Goal: Transaction & Acquisition: Purchase product/service

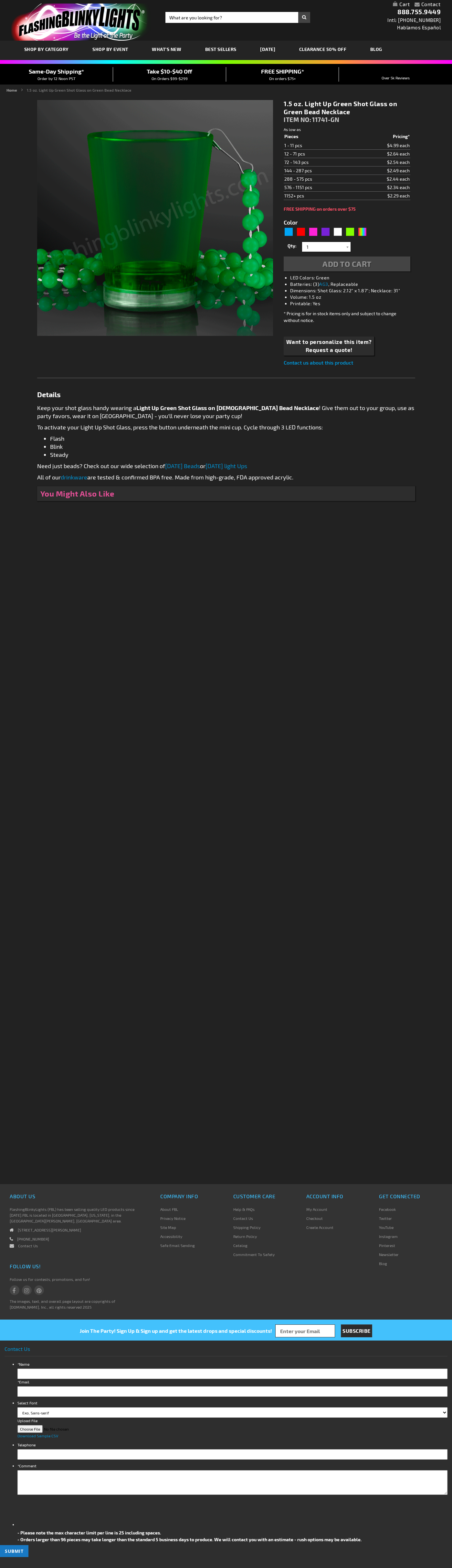
type input "5648"
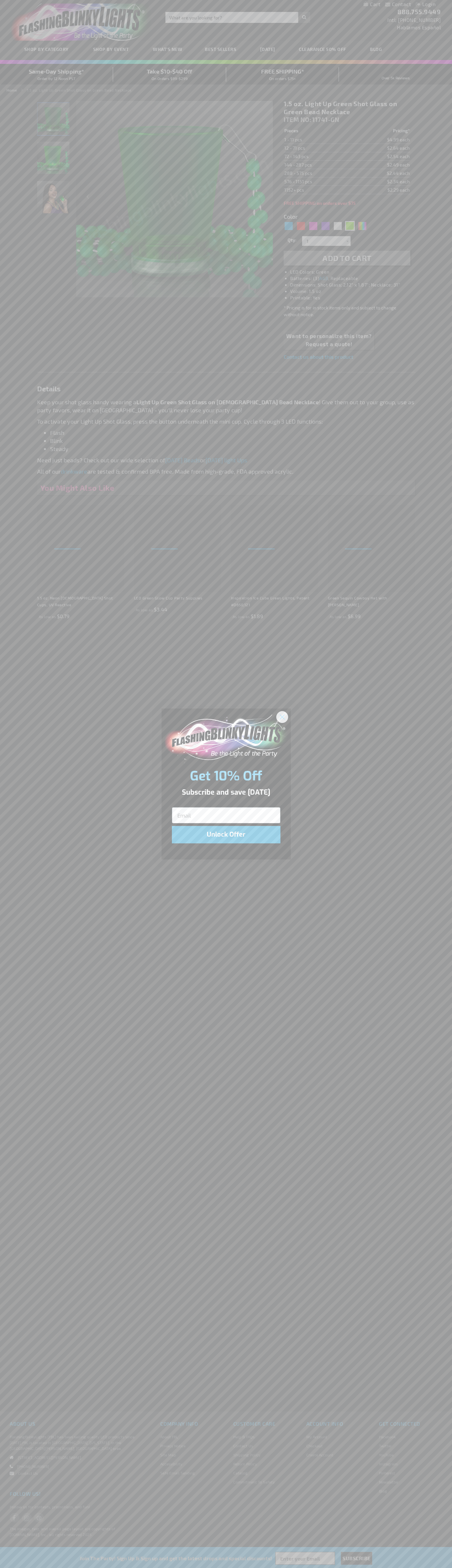
click at [282, 716] on icon "Close dialog" at bounding box center [281, 716] width 4 height 4
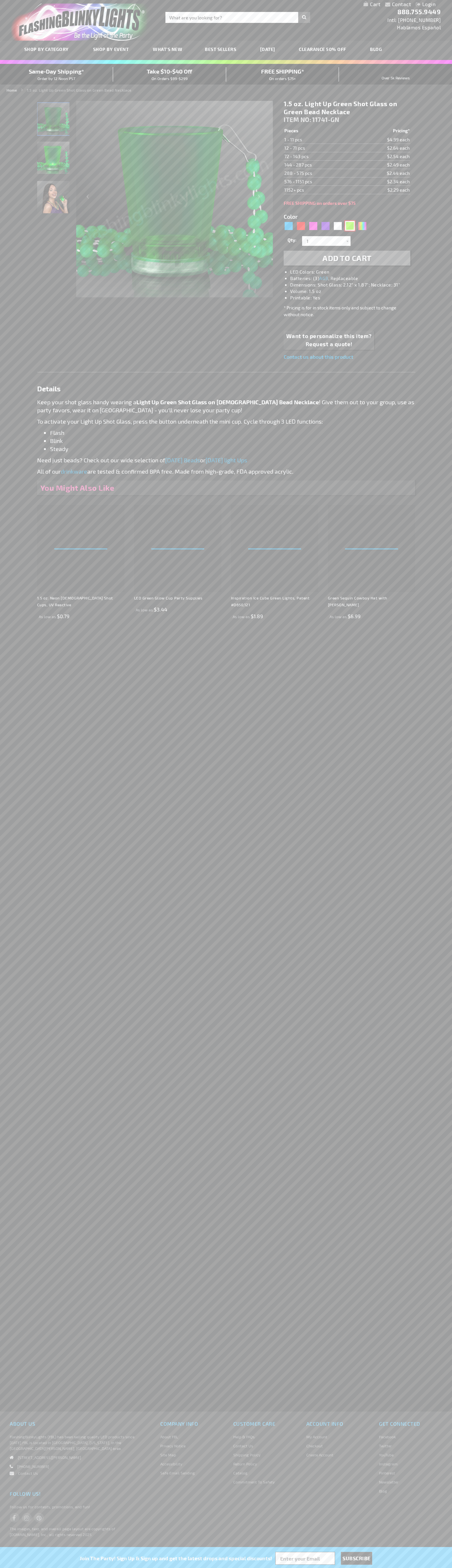
click at [350, 226] on div "Green" at bounding box center [350, 226] width 10 height 10
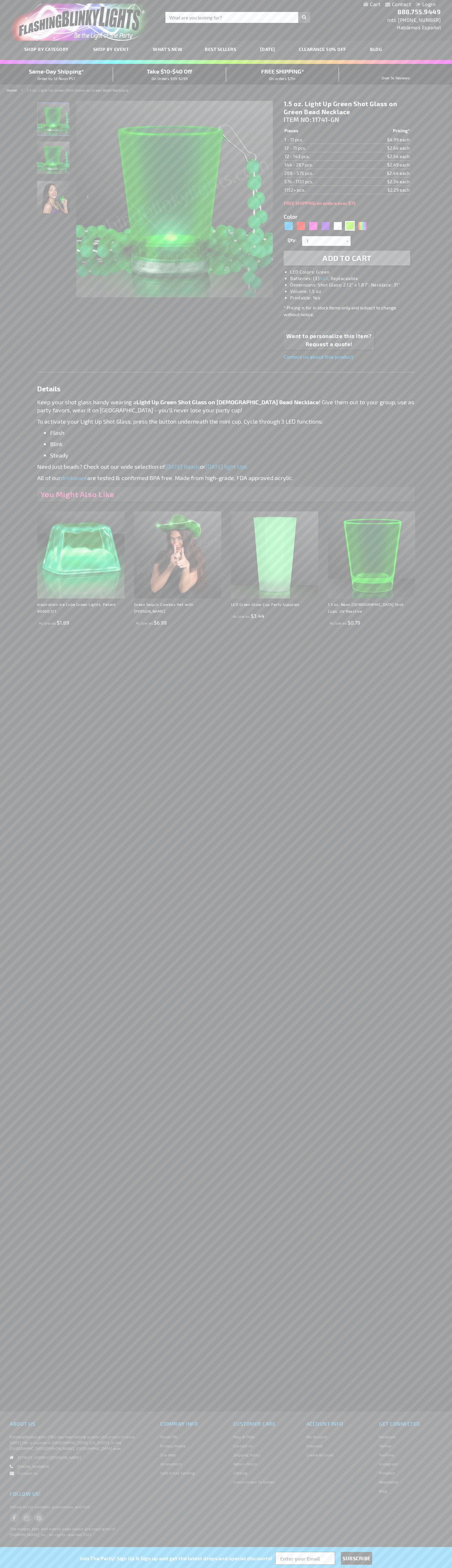
click at [347, 258] on span "Add to Cart" at bounding box center [347, 257] width 49 height 9
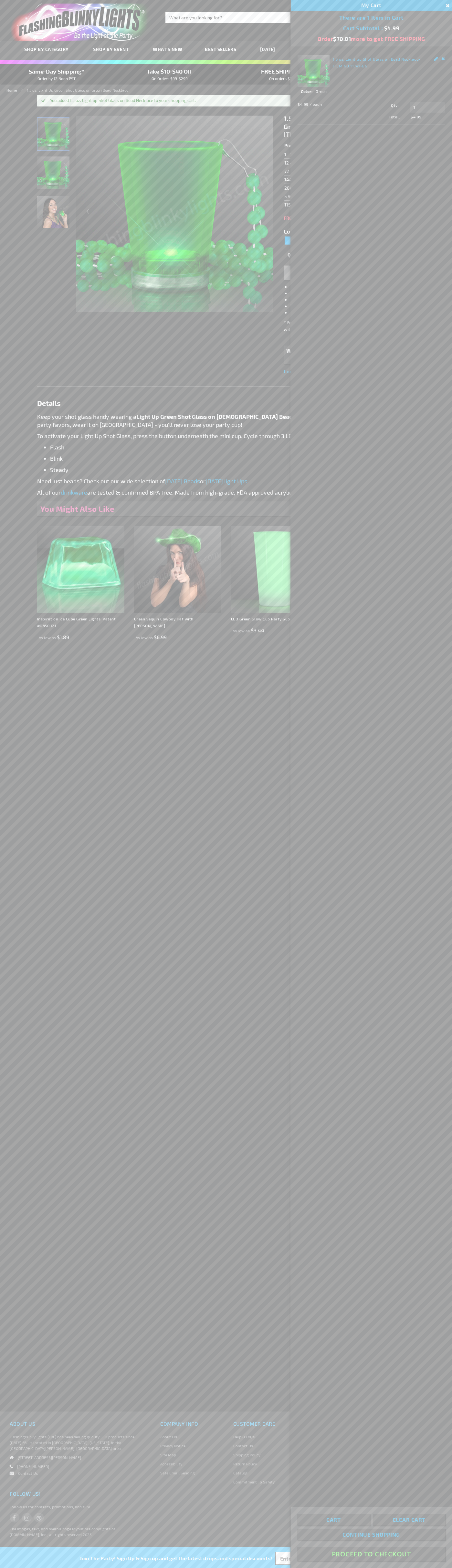
click at [371, 1554] on button "Proceed To Checkout" at bounding box center [371, 1554] width 148 height 15
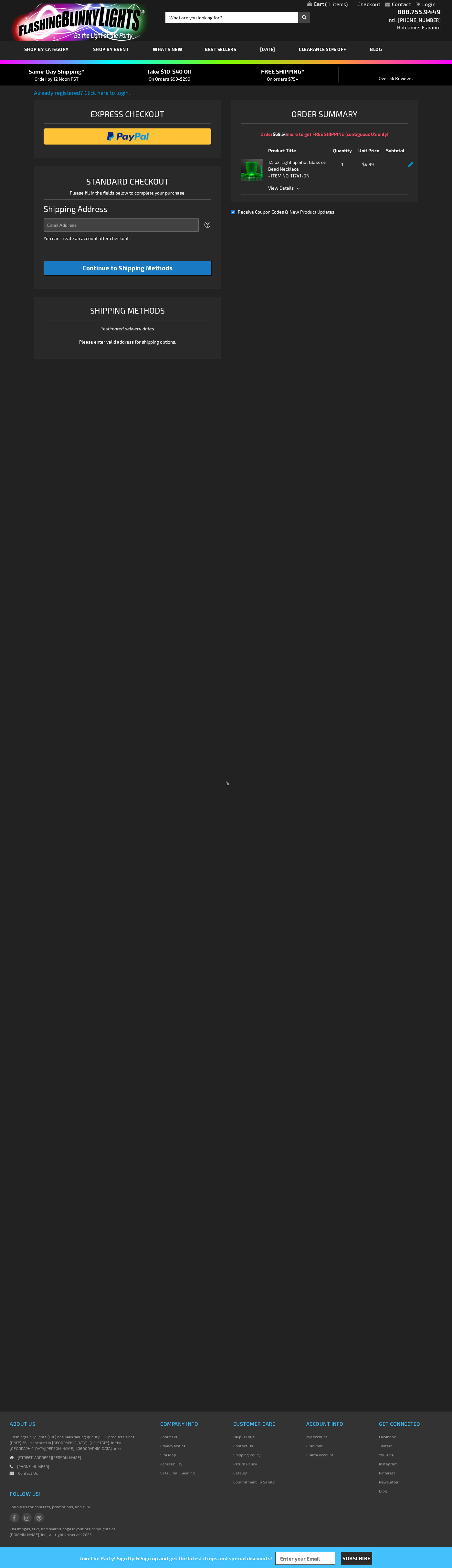
select select "US"
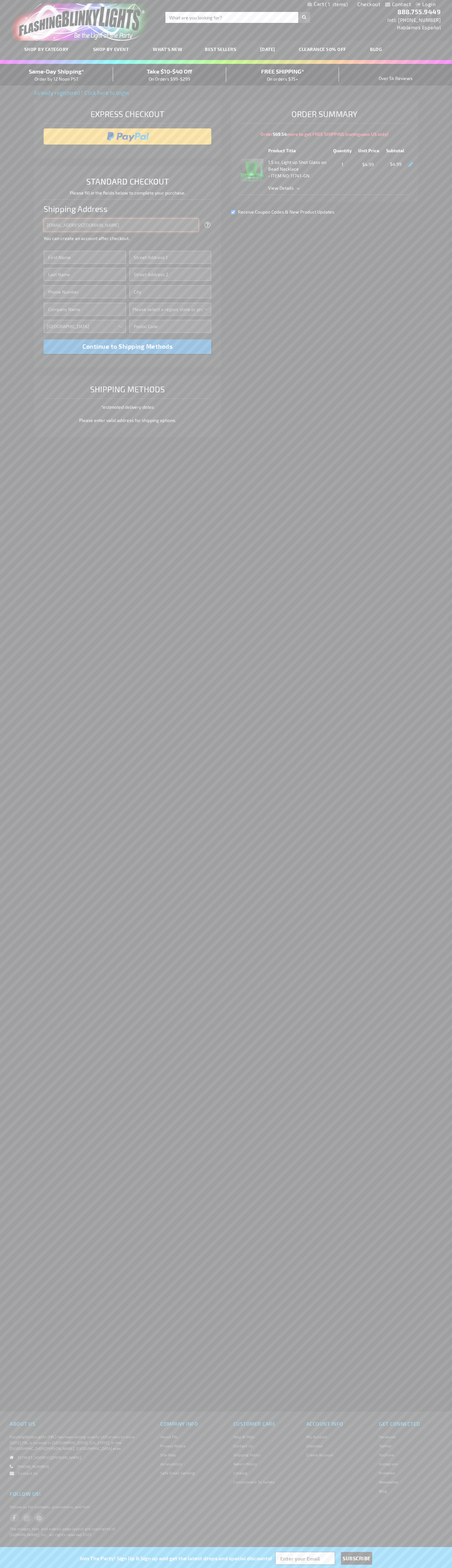
type input "[EMAIL_ADDRESS][DOMAIN_NAME]"
type input "John"
type input "651 N. 34th Str."
type input "First floor"
type input "seattle"
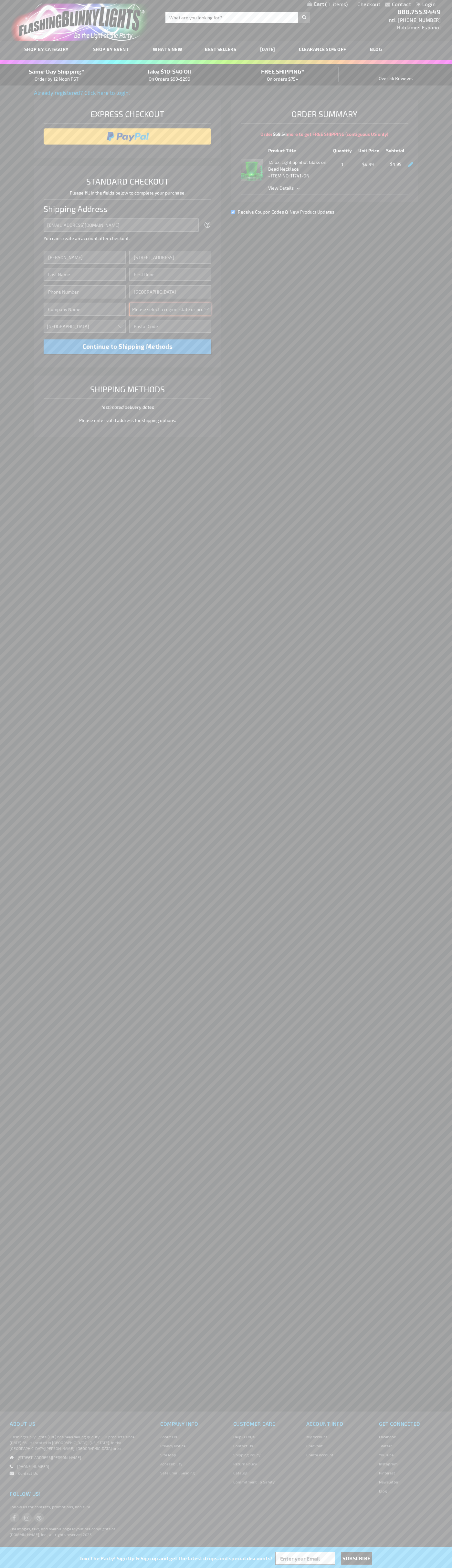
select select "62"
type input "98103"
type input "Smith"
type input "6502530000"
